Goal: Transaction & Acquisition: Purchase product/service

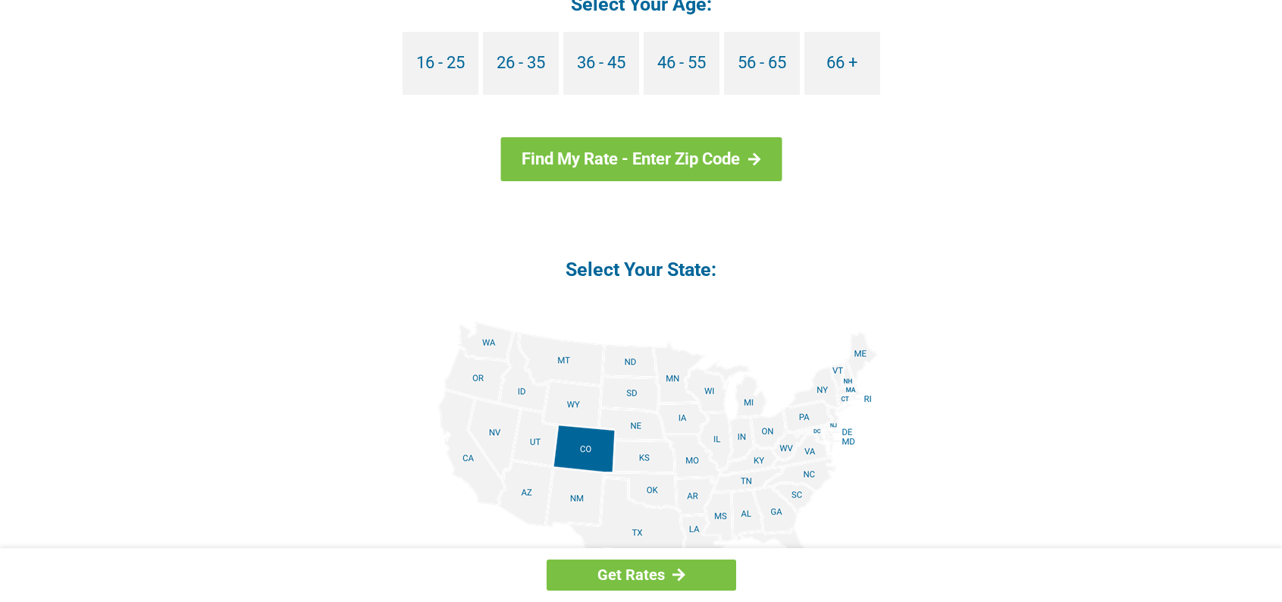
scroll to position [1592, 0]
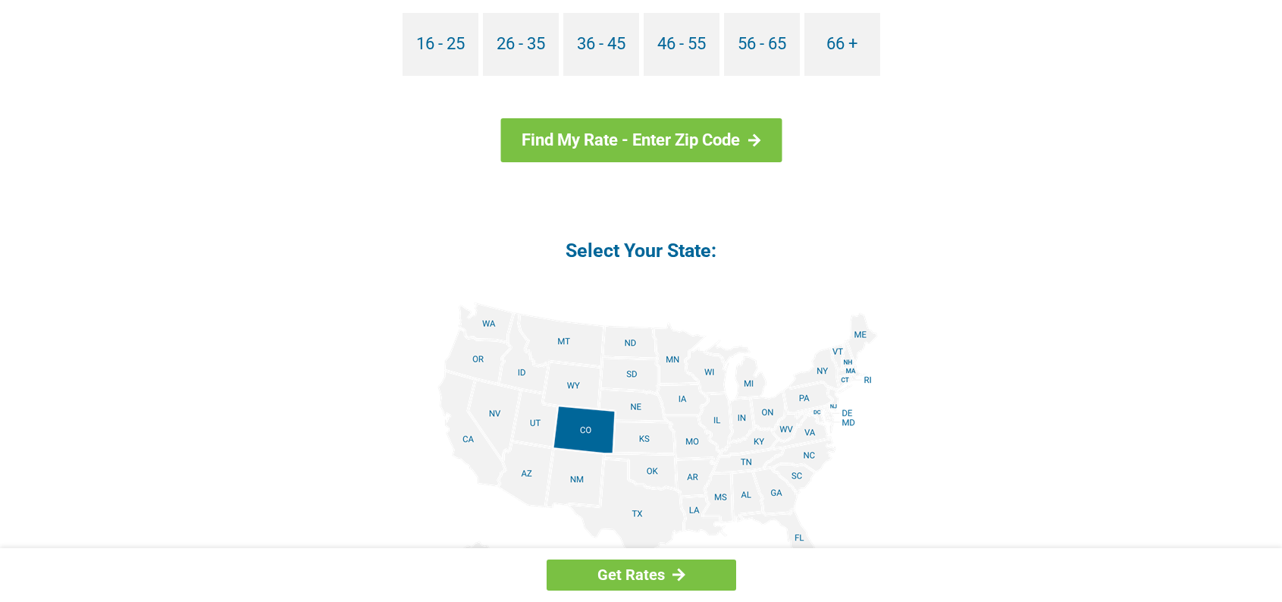
click at [486, 415] on img at bounding box center [641, 473] width 473 height 342
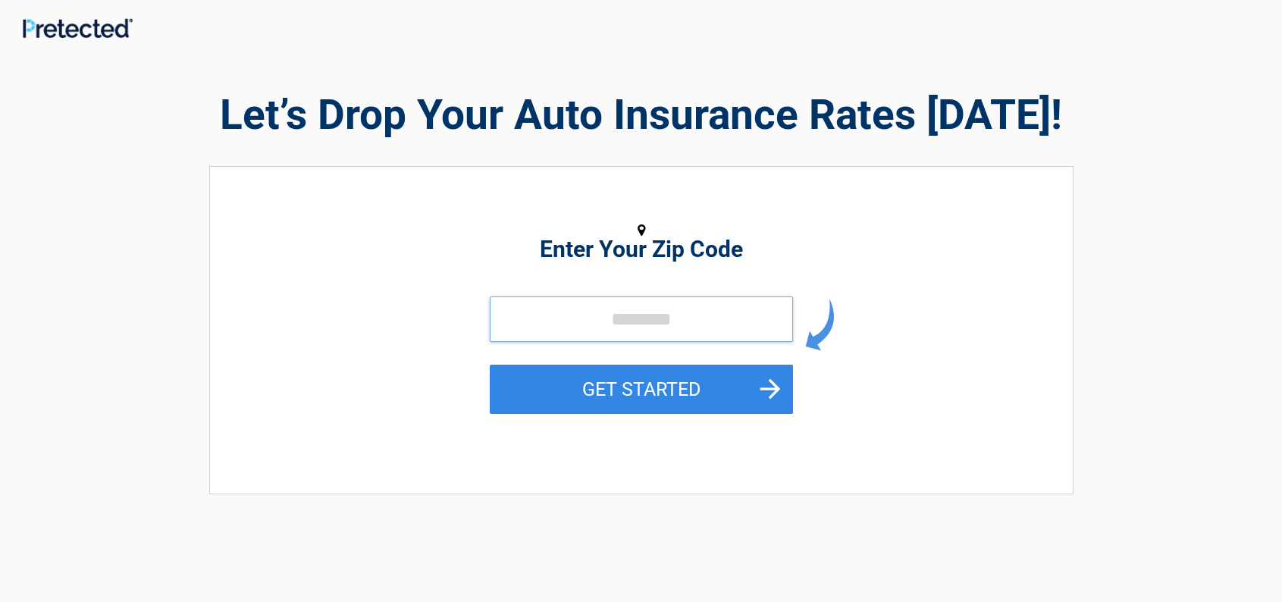
click at [531, 328] on input "tel" at bounding box center [641, 318] width 303 height 45
click at [591, 318] on input "tel" at bounding box center [641, 318] width 303 height 45
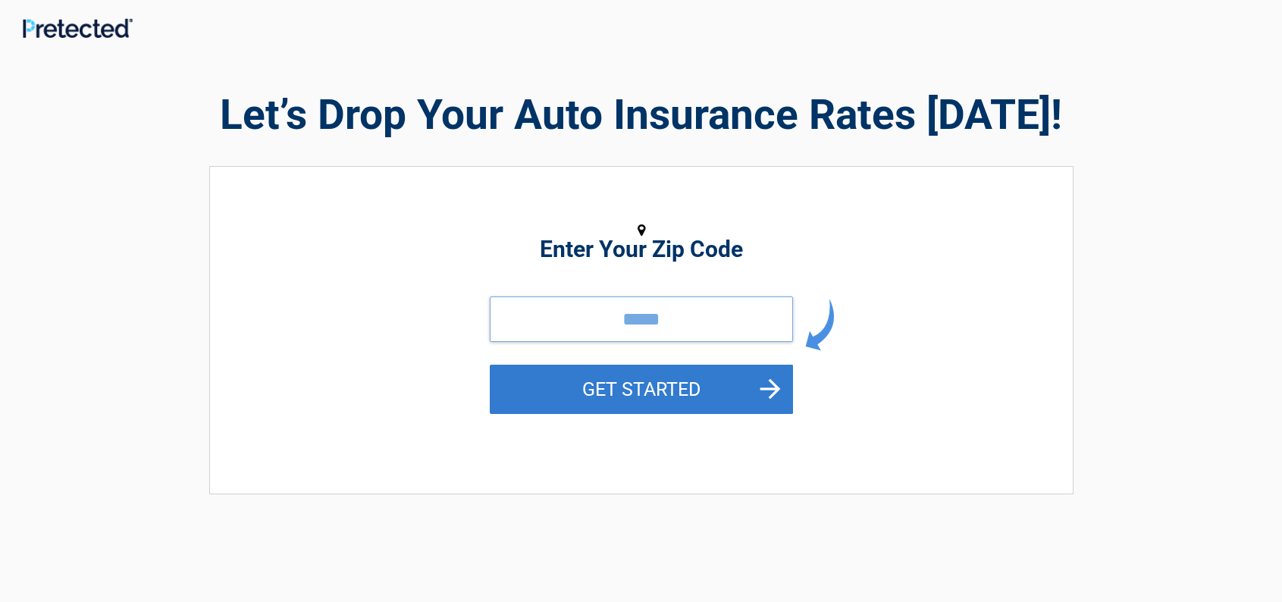
type input "*****"
click at [605, 379] on button "GET STARTED" at bounding box center [641, 389] width 303 height 49
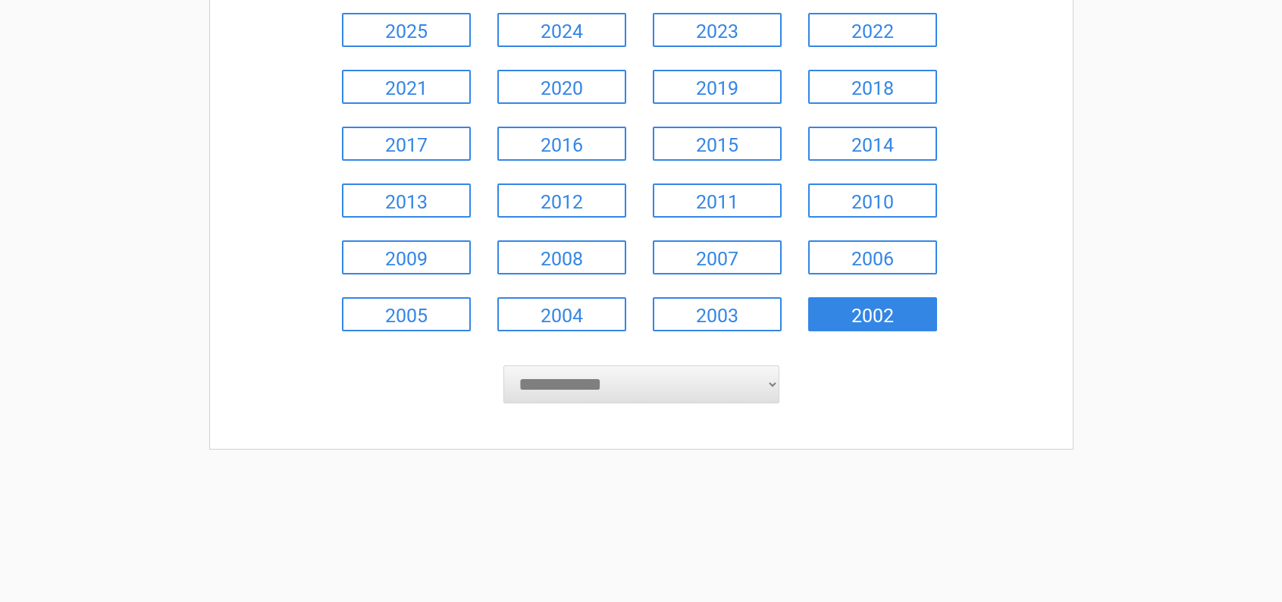
scroll to position [227, 0]
